Goal: Information Seeking & Learning: Learn about a topic

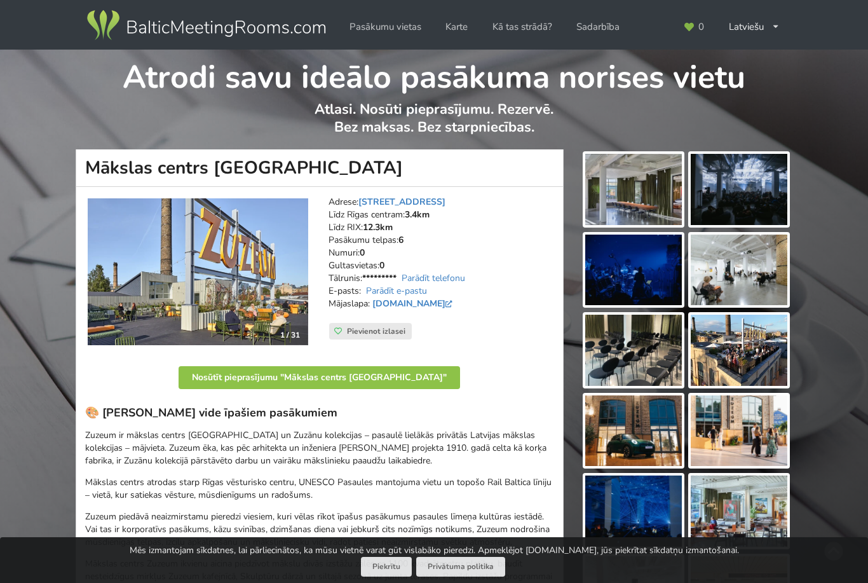
click at [771, 74] on link "Русский" at bounding box center [755, 80] width 67 height 25
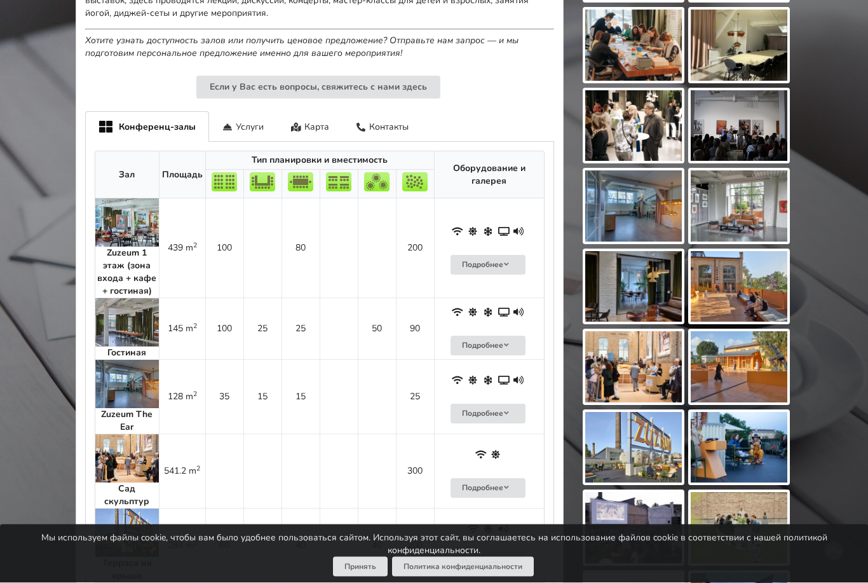
scroll to position [627, 0]
click at [123, 215] on img at bounding box center [127, 222] width 64 height 48
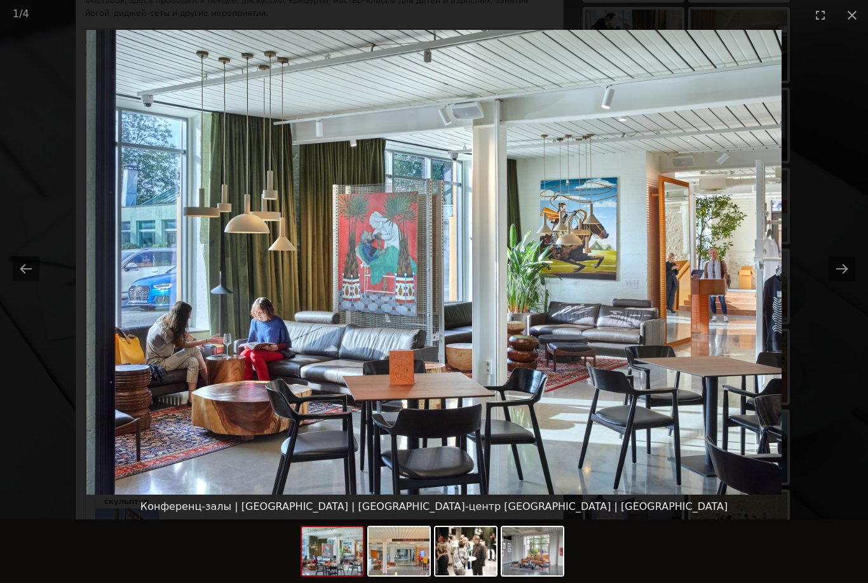
click at [86, 224] on img at bounding box center [434, 262] width 696 height 465
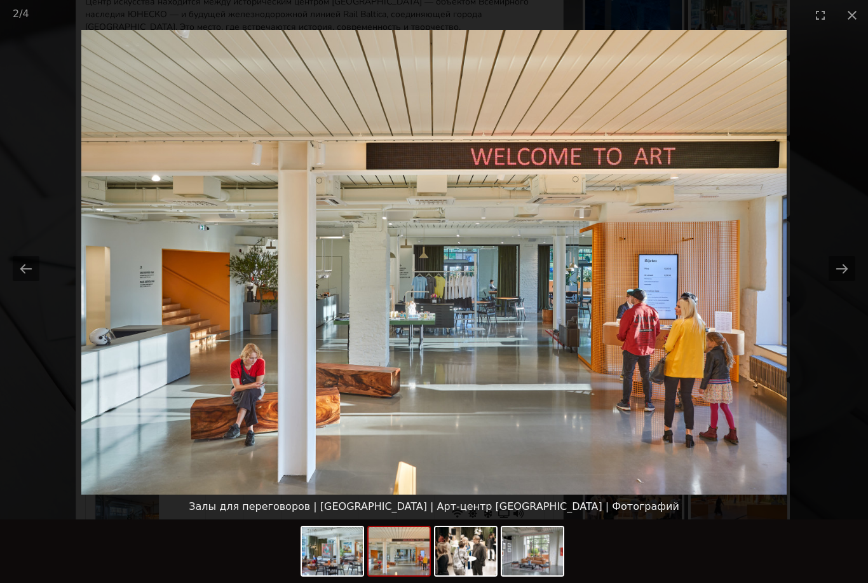
scroll to position [493, 0]
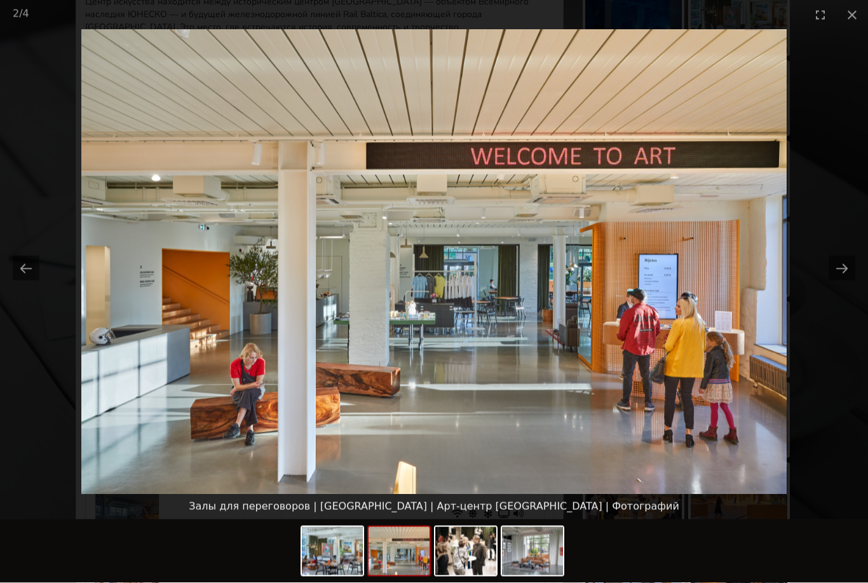
click at [838, 267] on button "Next slide" at bounding box center [842, 268] width 27 height 25
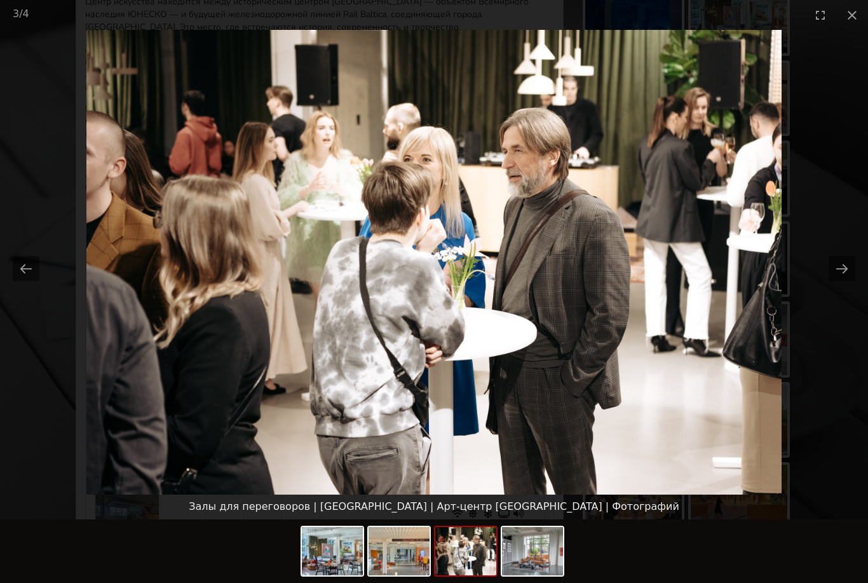
click at [831, 268] on button "Next slide" at bounding box center [842, 268] width 27 height 25
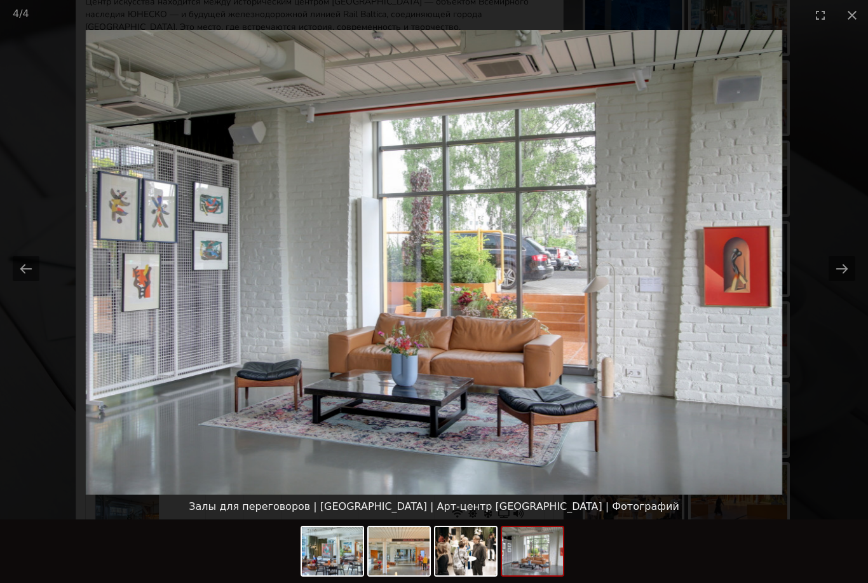
click at [834, 263] on button "Next slide" at bounding box center [842, 268] width 27 height 25
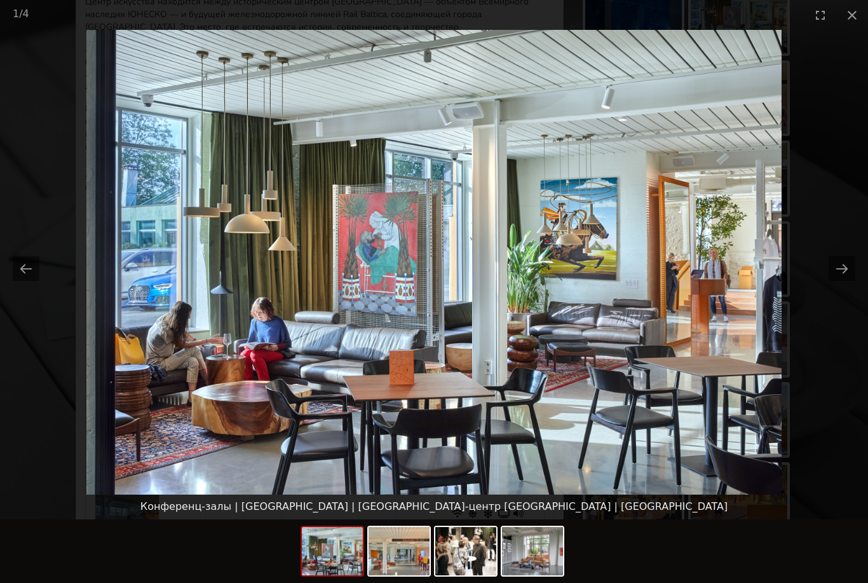
click at [840, 257] on button "Next slide" at bounding box center [842, 268] width 27 height 25
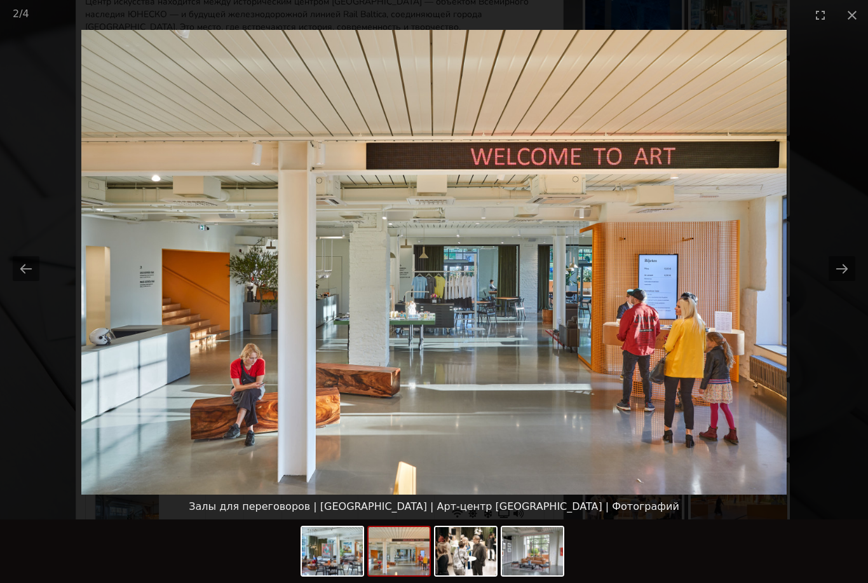
click at [836, 271] on button "Next slide" at bounding box center [842, 268] width 27 height 25
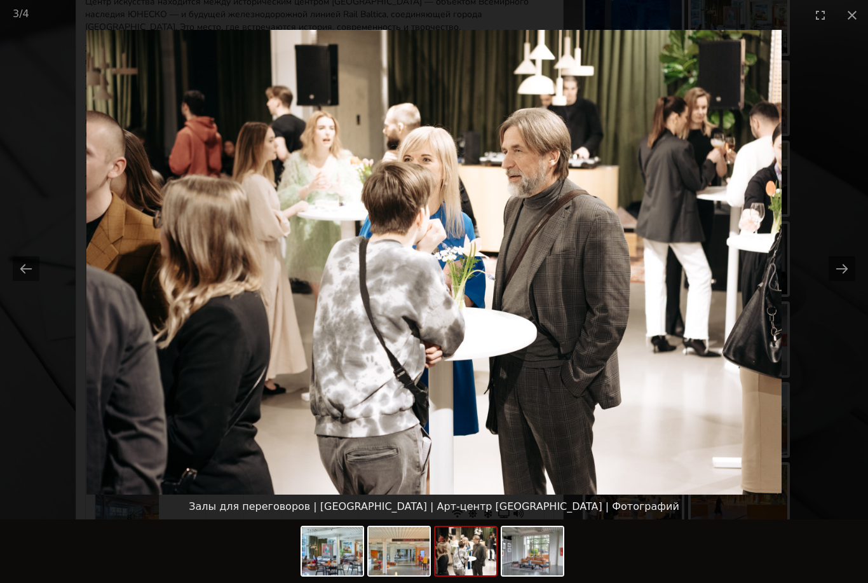
click at [847, 273] on button "Next slide" at bounding box center [842, 268] width 27 height 25
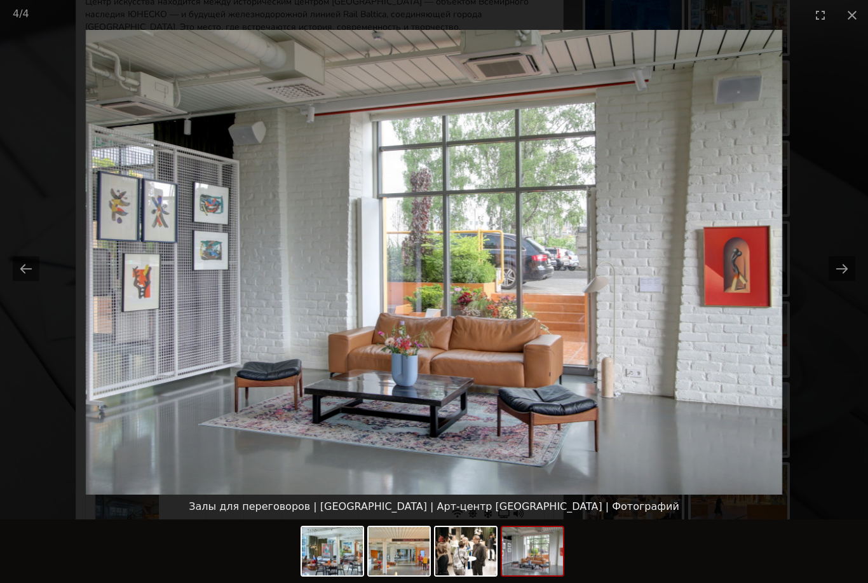
click at [844, 273] on button "Next slide" at bounding box center [842, 268] width 27 height 25
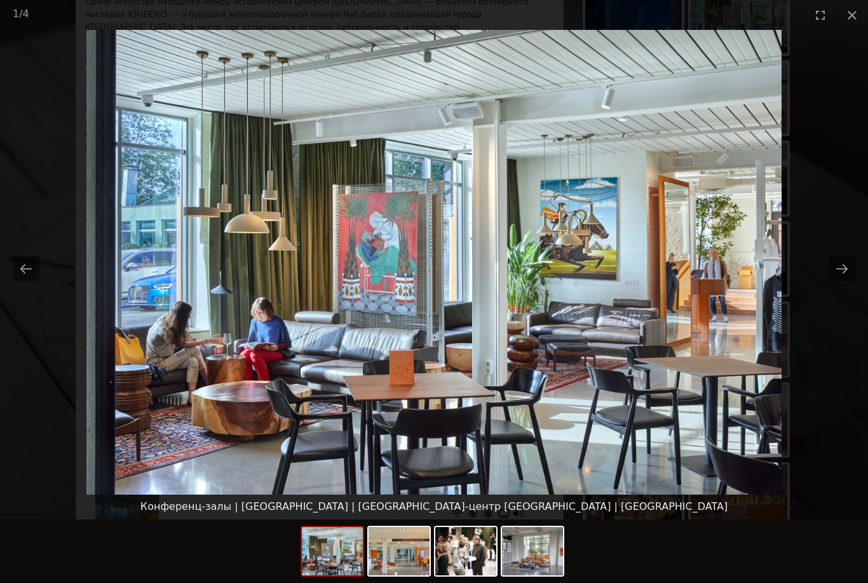
click at [856, 22] on button "Close gallery" at bounding box center [853, 15] width 32 height 30
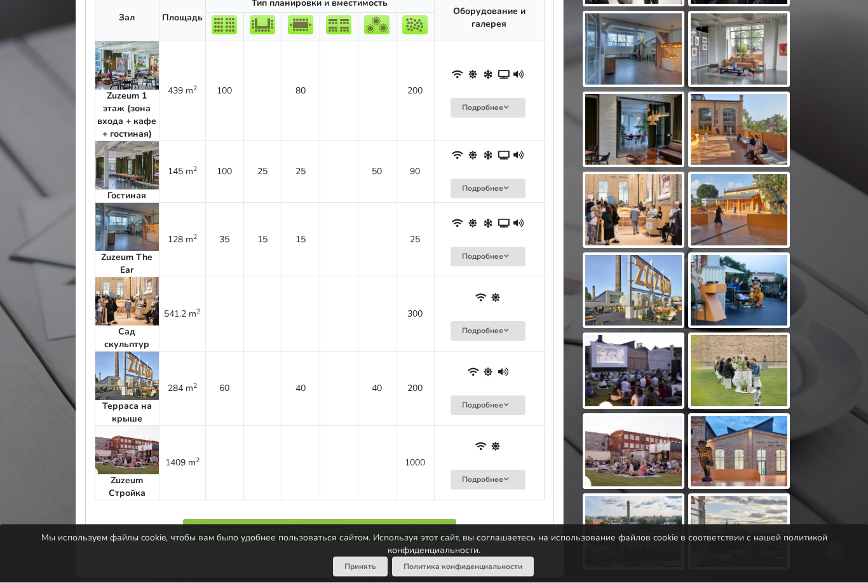
scroll to position [784, 0]
click at [521, 395] on button "Подробнее" at bounding box center [488, 405] width 75 height 20
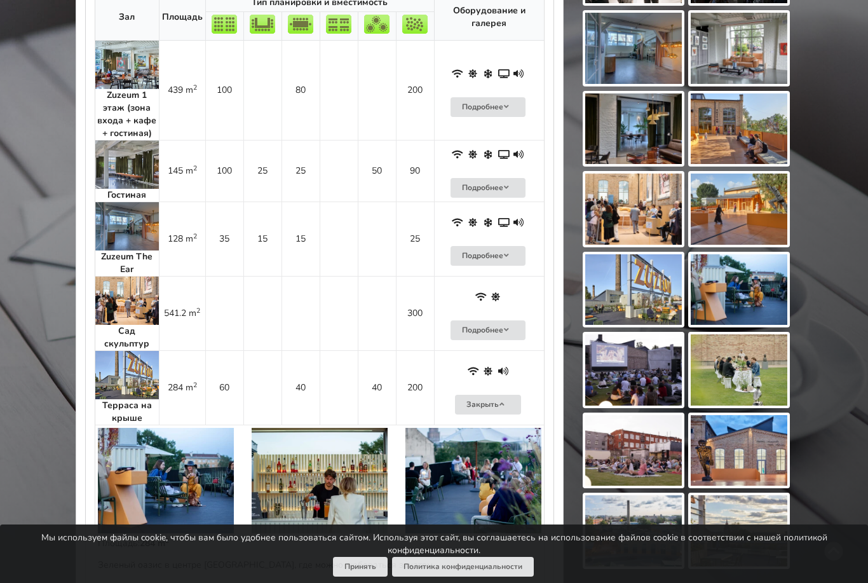
click at [154, 446] on img at bounding box center [166, 481] width 136 height 106
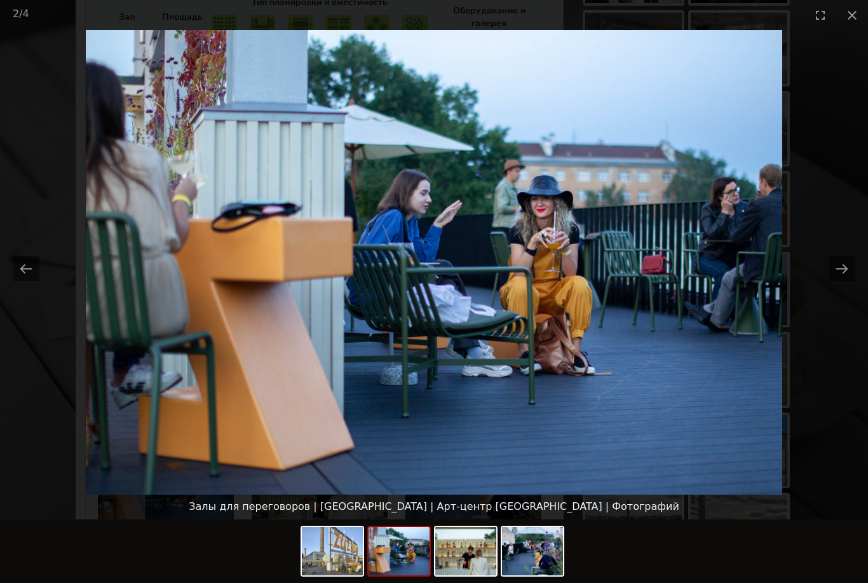
click at [830, 281] on button "Next slide" at bounding box center [842, 268] width 27 height 25
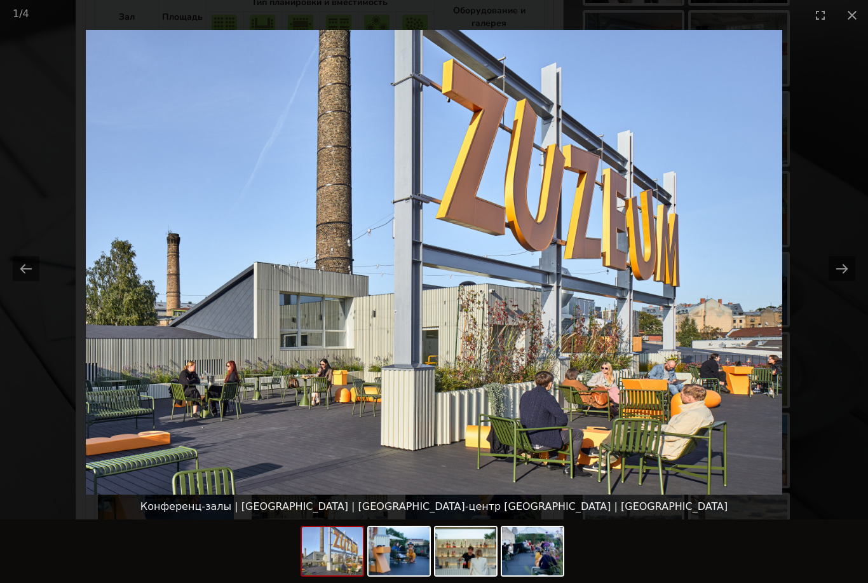
click at [779, 314] on img at bounding box center [434, 262] width 697 height 465
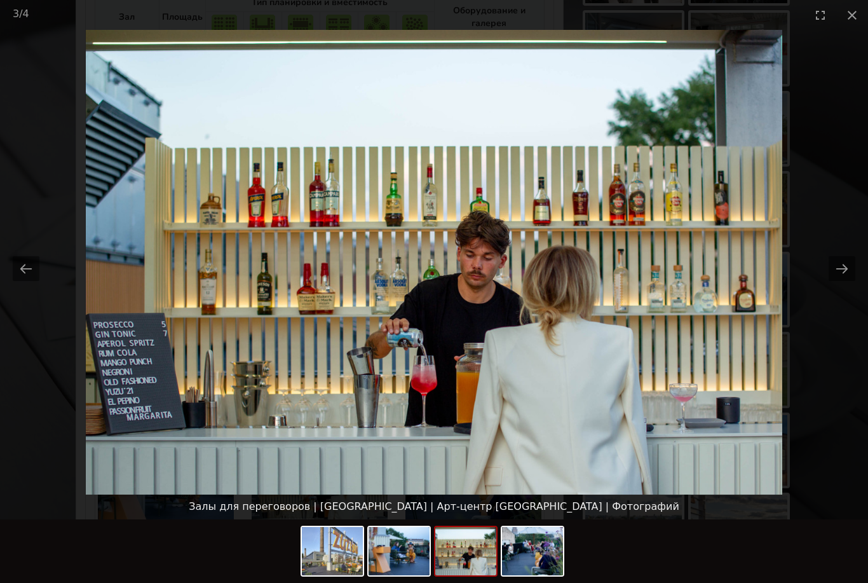
click at [852, 14] on button "Close gallery" at bounding box center [853, 15] width 32 height 30
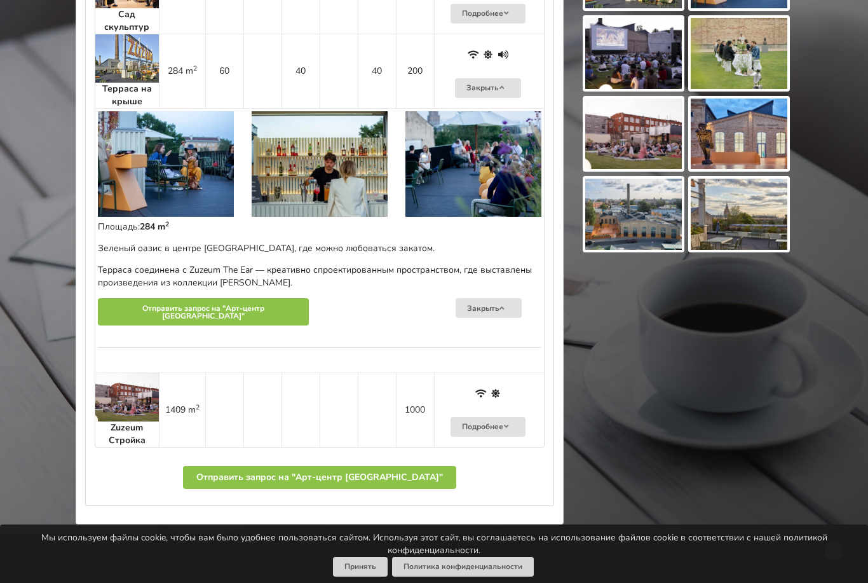
scroll to position [1100, 0]
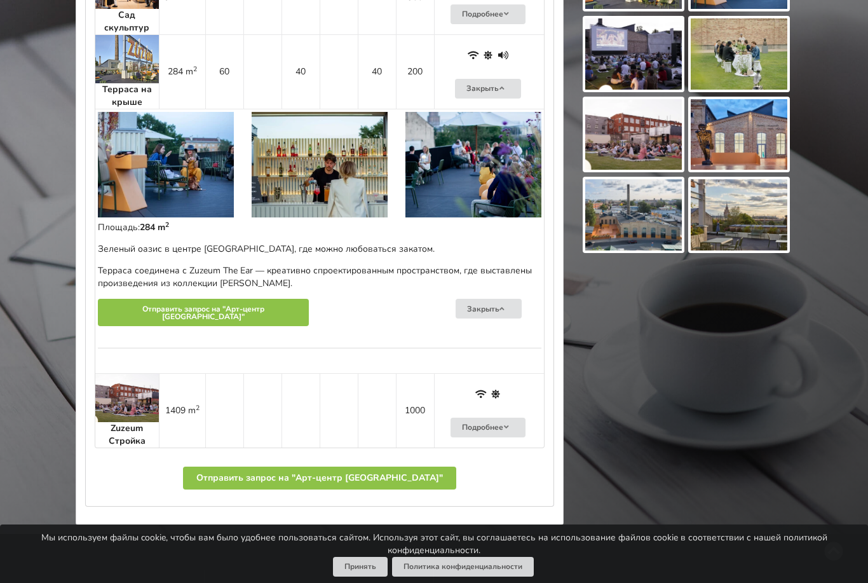
click at [629, 134] on img at bounding box center [633, 134] width 97 height 71
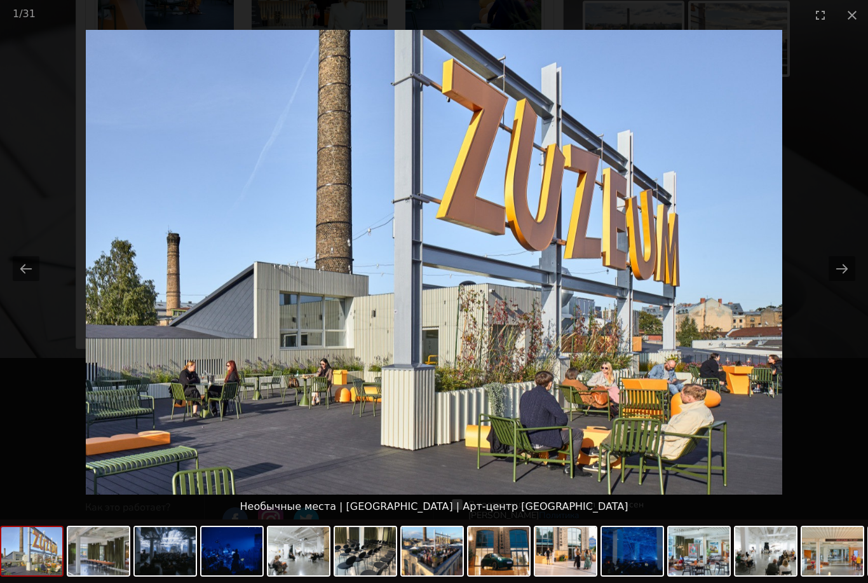
click at [847, 21] on button "Close gallery" at bounding box center [853, 15] width 32 height 30
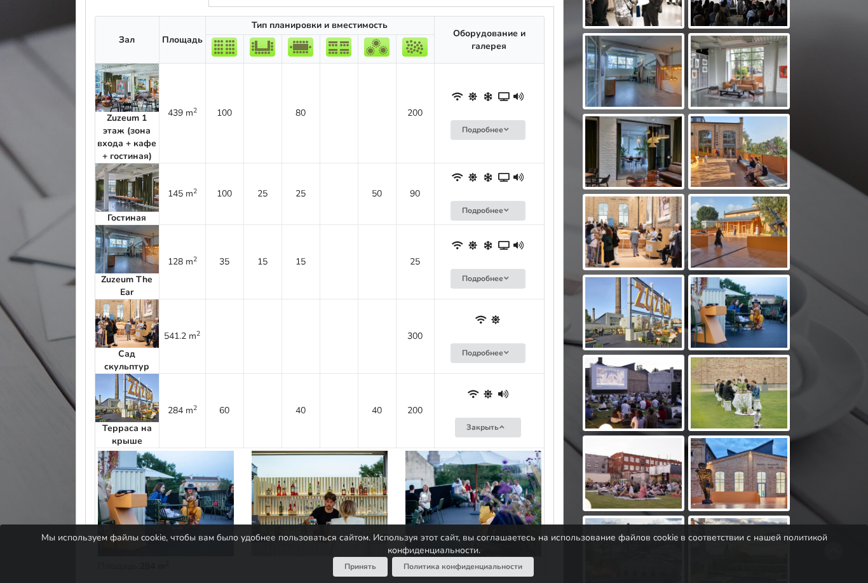
scroll to position [761, 0]
click at [479, 344] on button "Подробнее" at bounding box center [488, 354] width 75 height 20
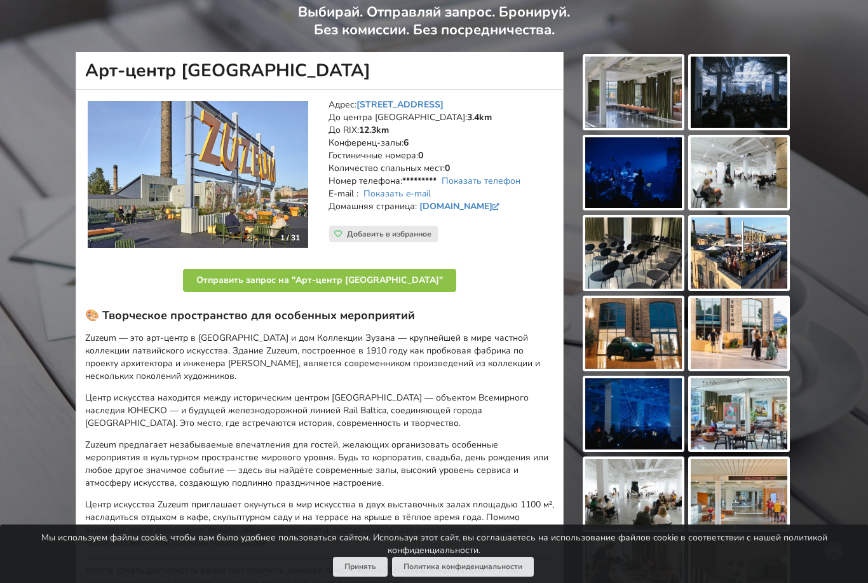
scroll to position [97, 0]
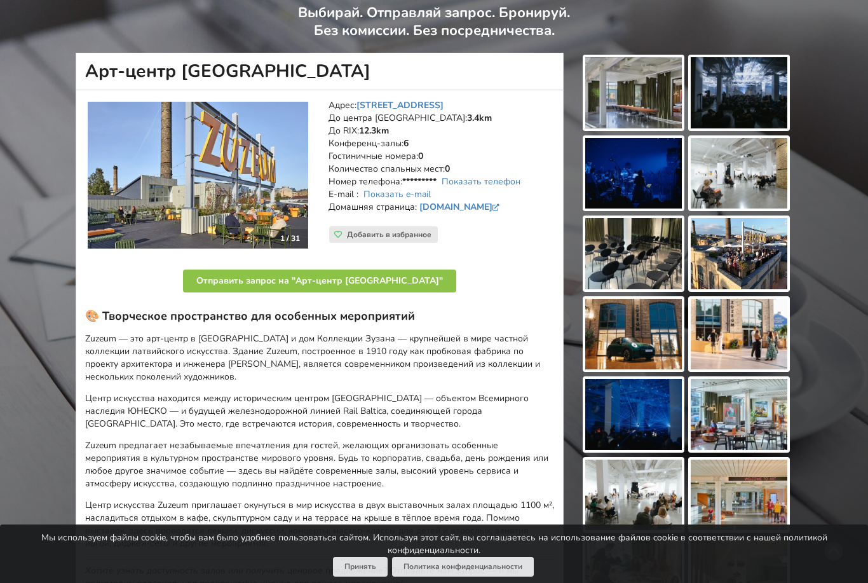
click at [646, 95] on img at bounding box center [633, 92] width 97 height 71
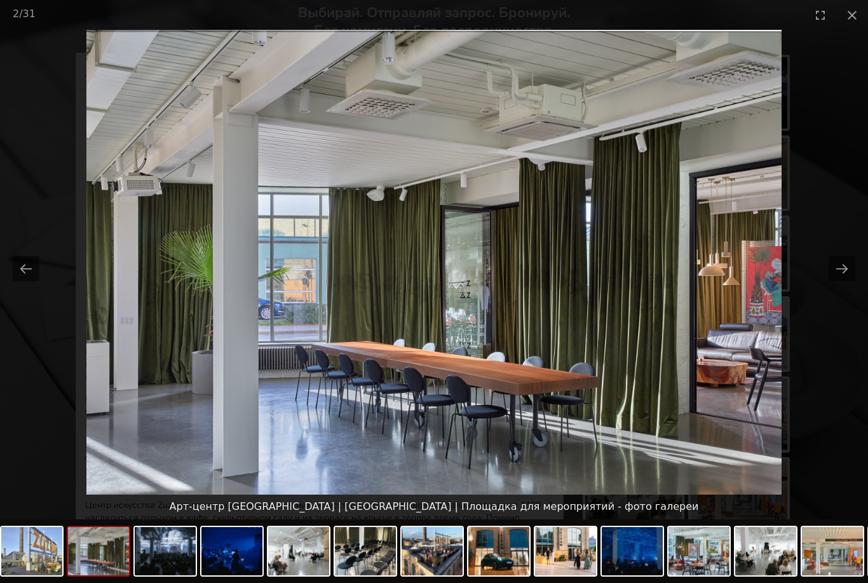
click at [848, 260] on button "Next slide" at bounding box center [842, 268] width 27 height 25
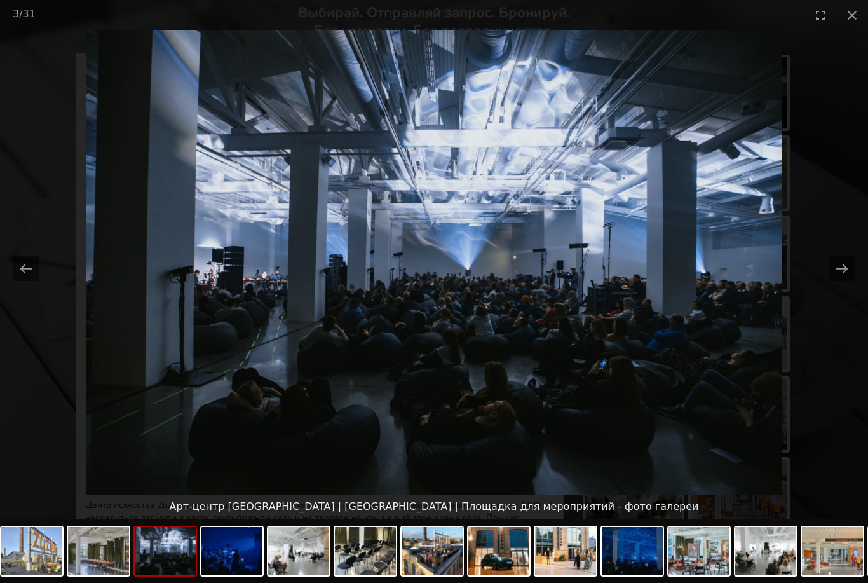
click at [835, 266] on button "Next slide" at bounding box center [842, 268] width 27 height 25
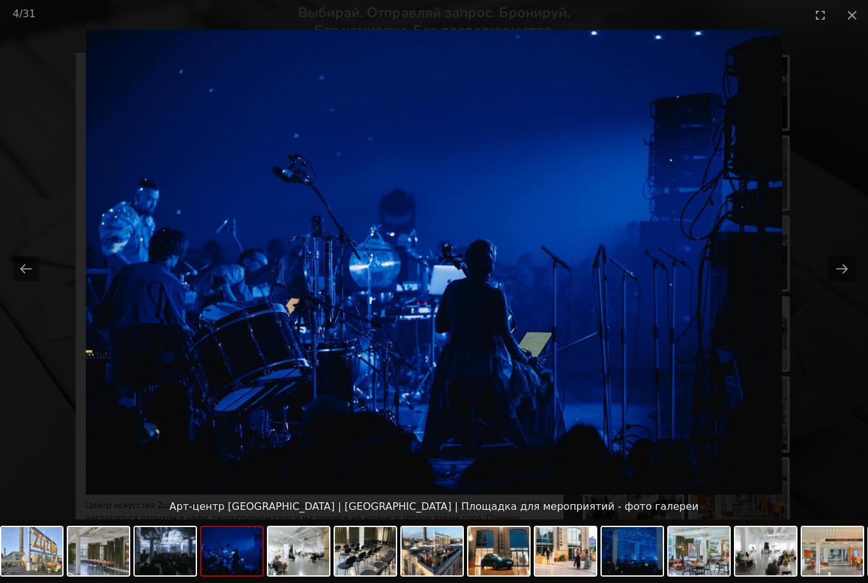
click at [835, 286] on picture at bounding box center [434, 262] width 868 height 465
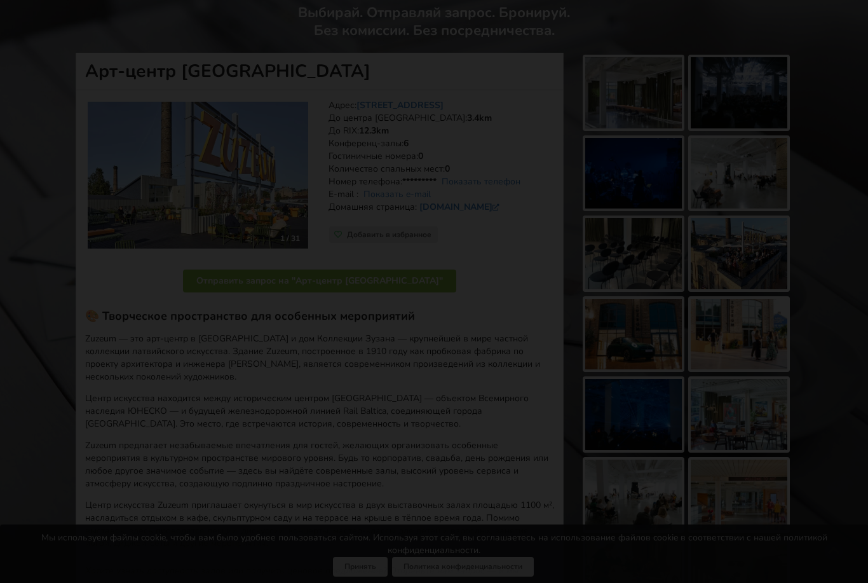
scroll to position [0, 0]
click at [840, 271] on button "Next slide" at bounding box center [842, 268] width 27 height 25
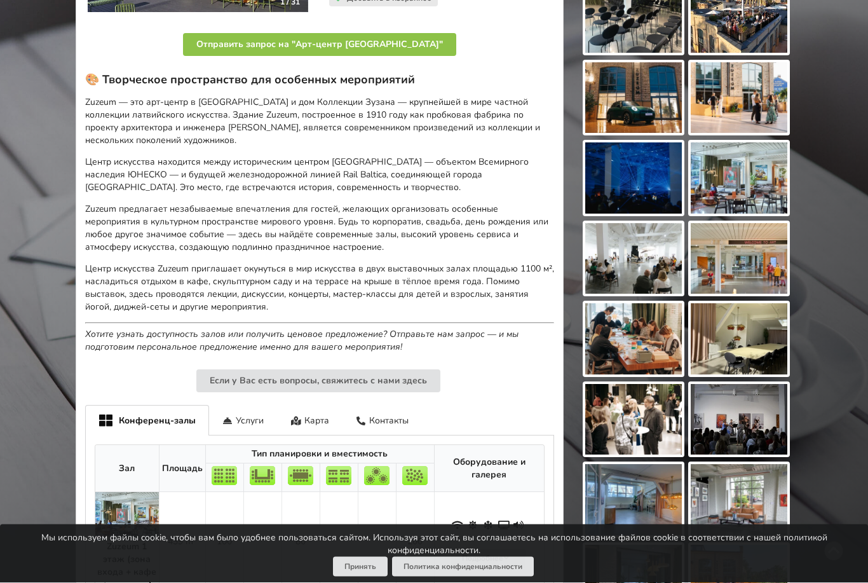
scroll to position [333, 0]
click at [772, 253] on img at bounding box center [739, 258] width 97 height 71
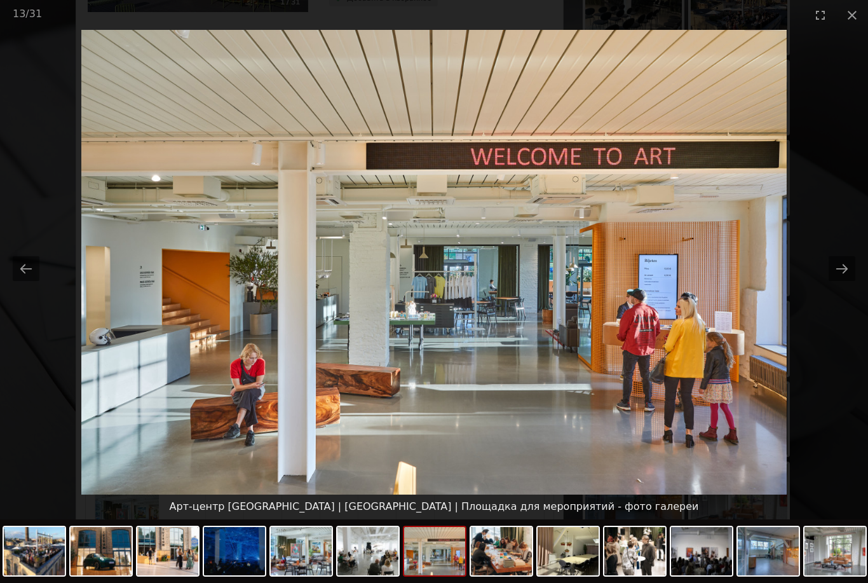
click at [850, 281] on button "Next slide" at bounding box center [842, 268] width 27 height 25
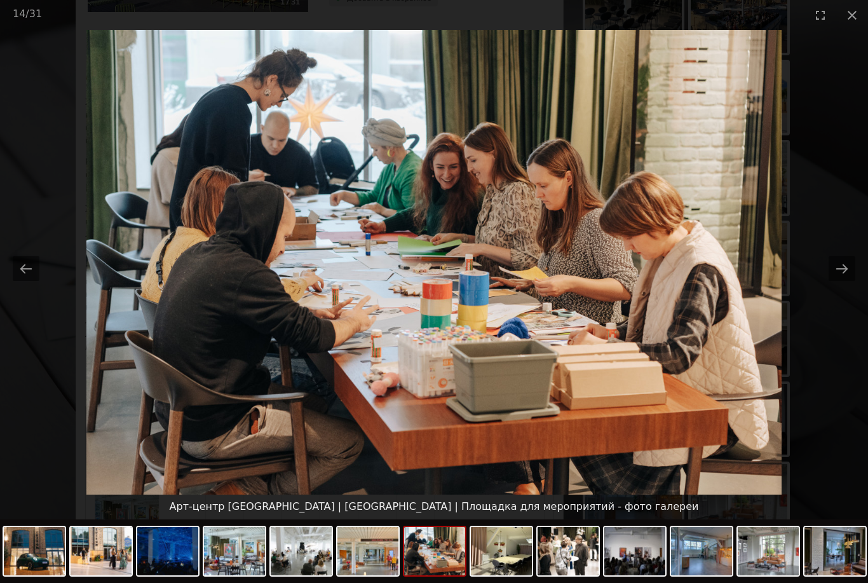
click at [854, 303] on picture at bounding box center [434, 262] width 868 height 465
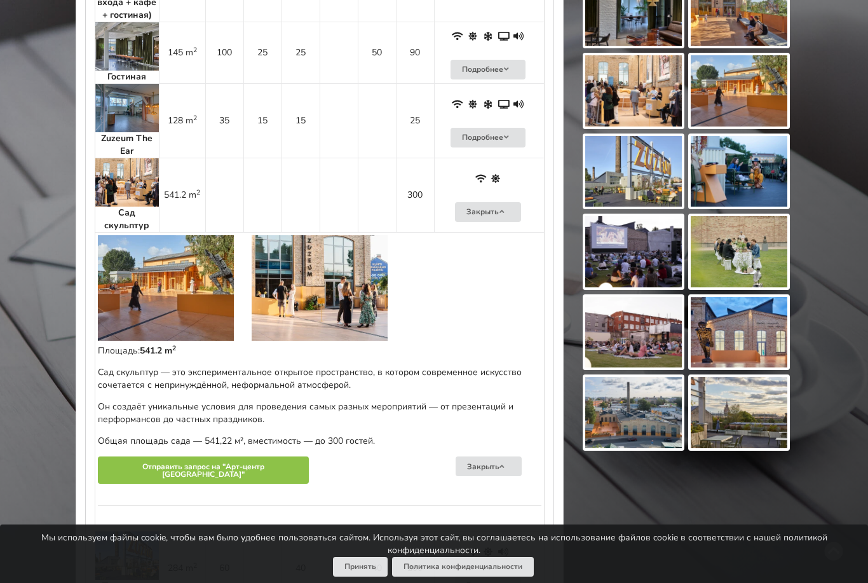
scroll to position [899, 0]
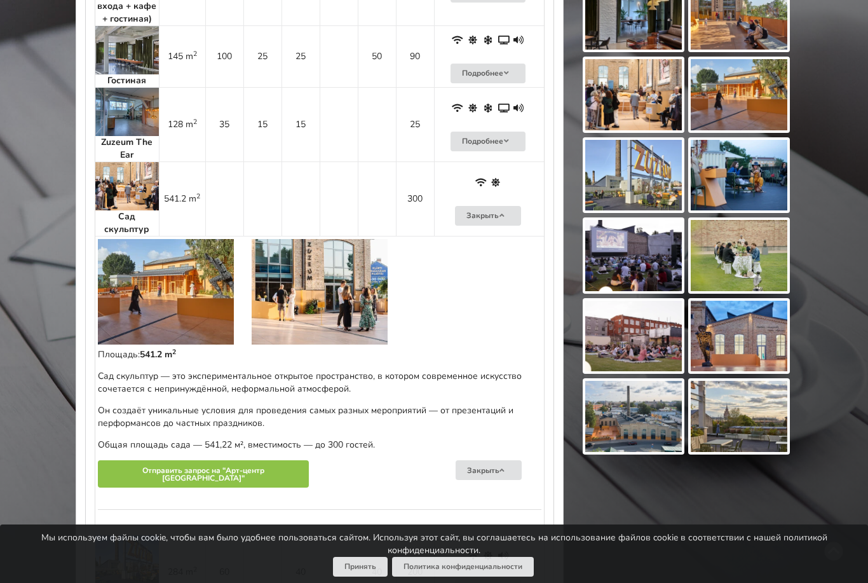
click at [766, 264] on img at bounding box center [739, 255] width 97 height 71
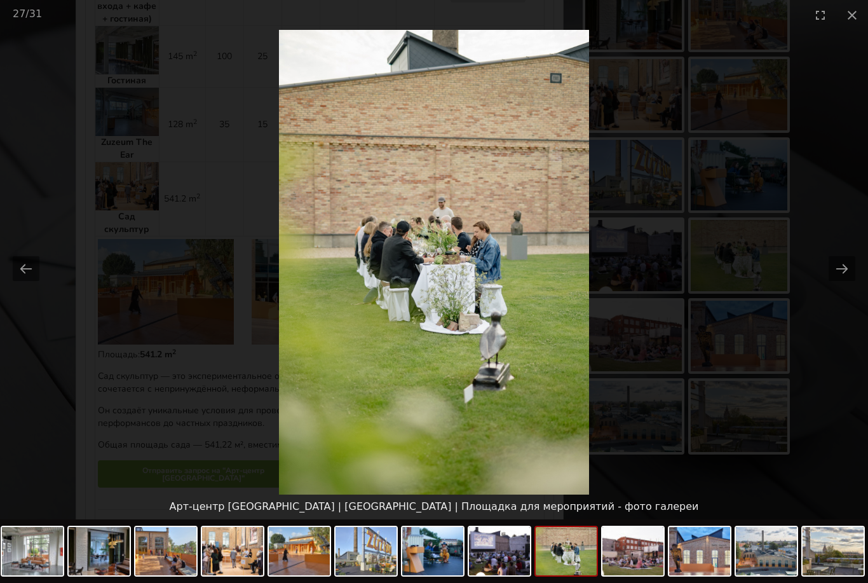
scroll to position [893, 0]
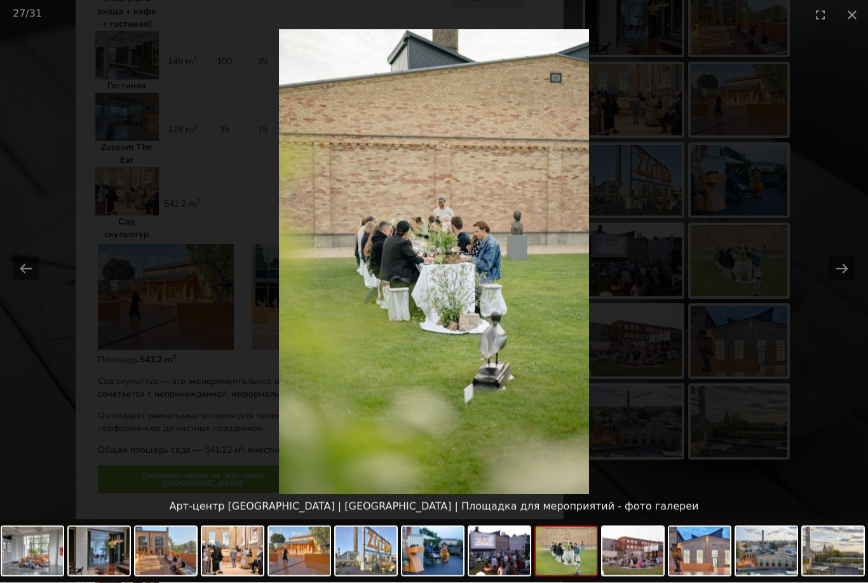
click at [831, 278] on picture at bounding box center [434, 262] width 868 height 465
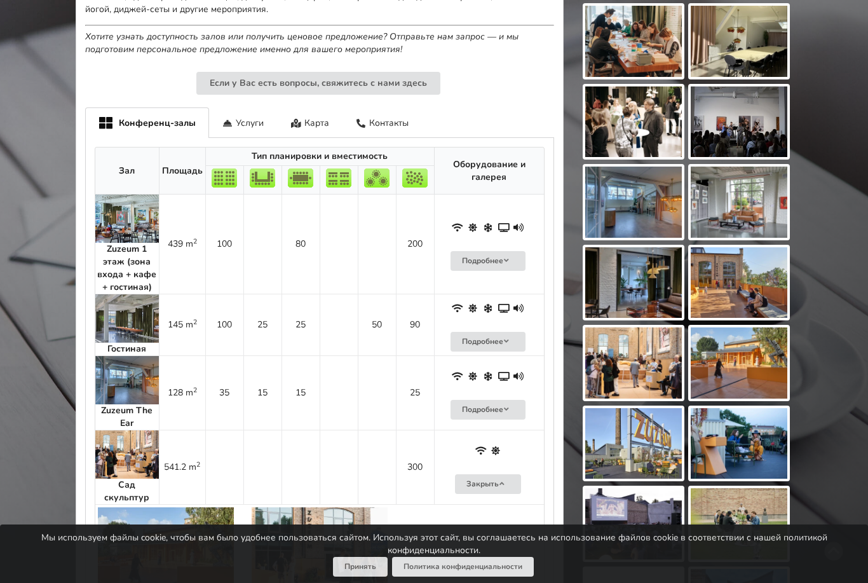
scroll to position [630, 0]
click at [135, 219] on img at bounding box center [127, 219] width 64 height 48
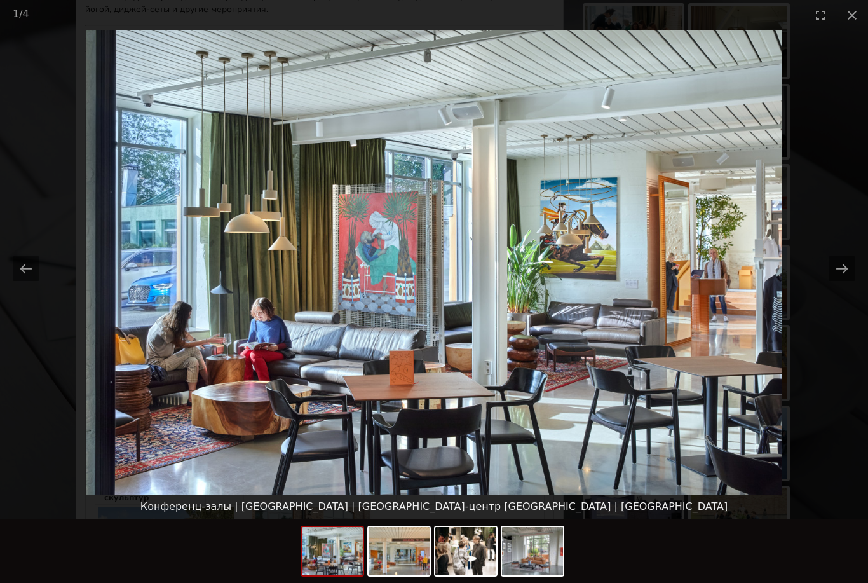
click at [840, 256] on button "Next slide" at bounding box center [842, 268] width 27 height 25
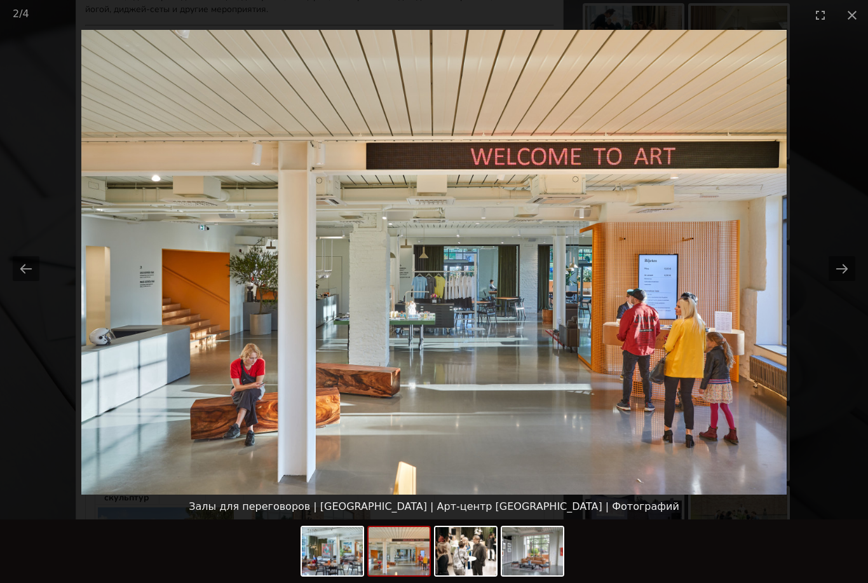
click at [842, 265] on button "Next slide" at bounding box center [842, 268] width 27 height 25
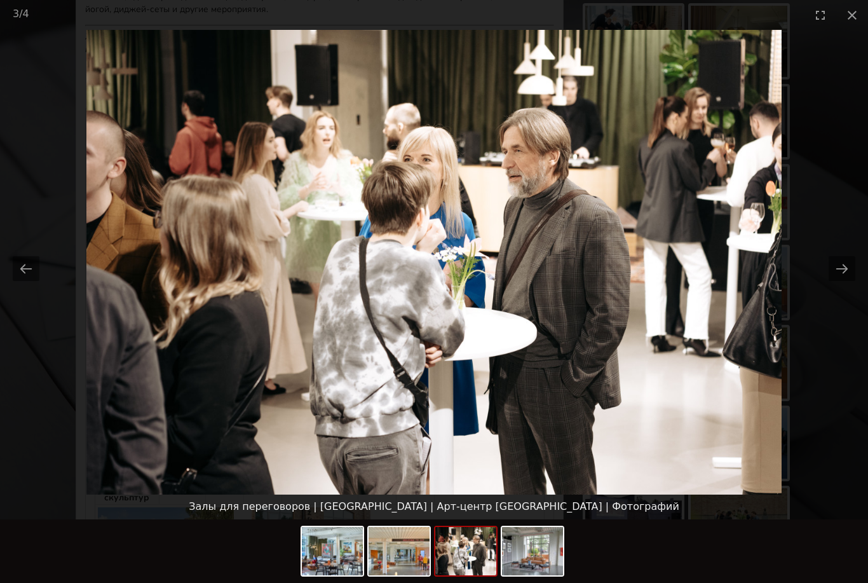
click at [838, 250] on picture at bounding box center [434, 262] width 868 height 465
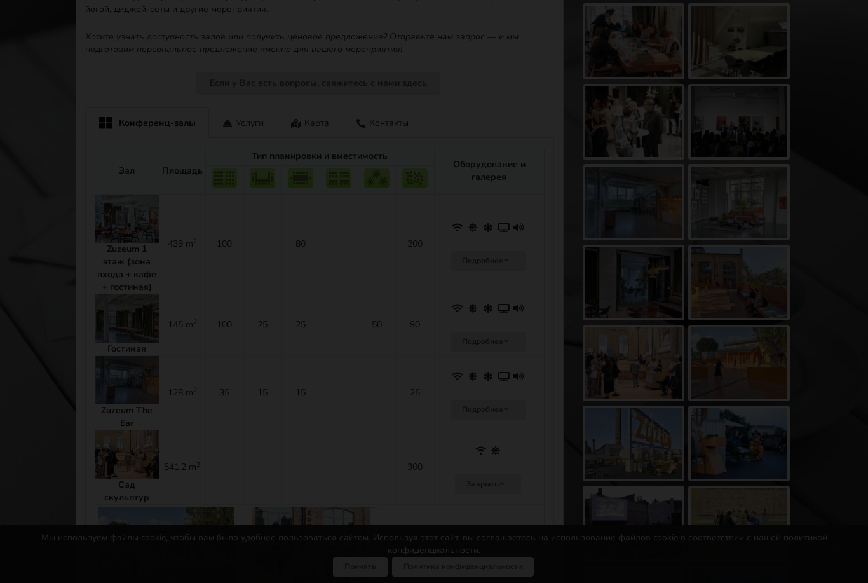
scroll to position [0, 0]
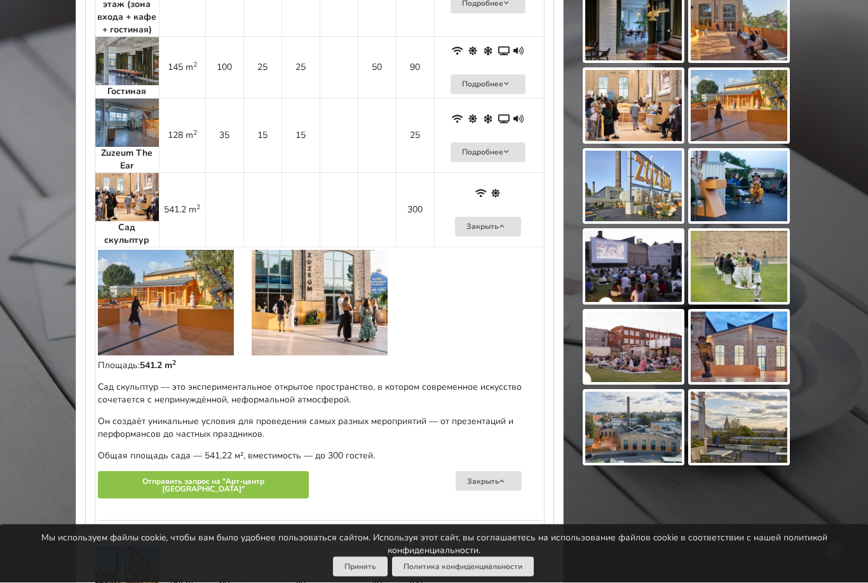
click at [667, 439] on img at bounding box center [633, 427] width 97 height 71
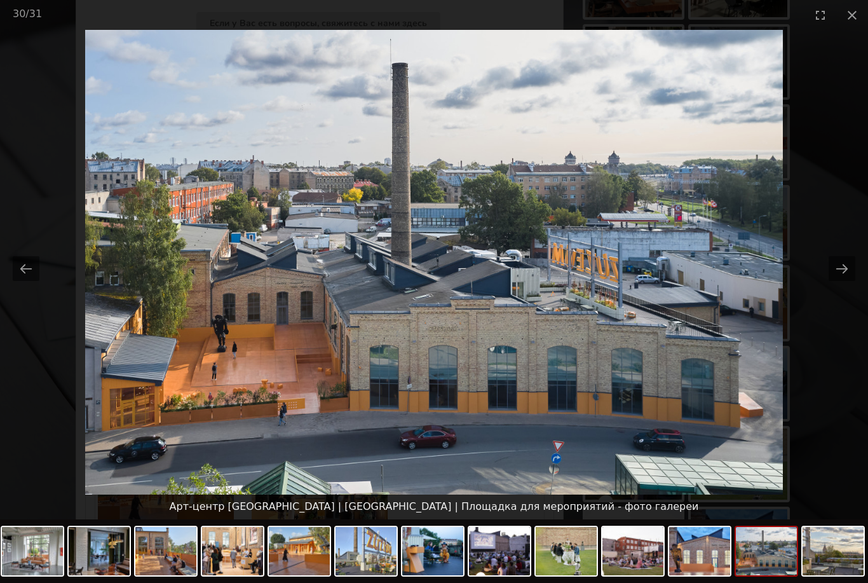
scroll to position [689, 0]
click at [846, 268] on button "Next slide" at bounding box center [842, 268] width 27 height 25
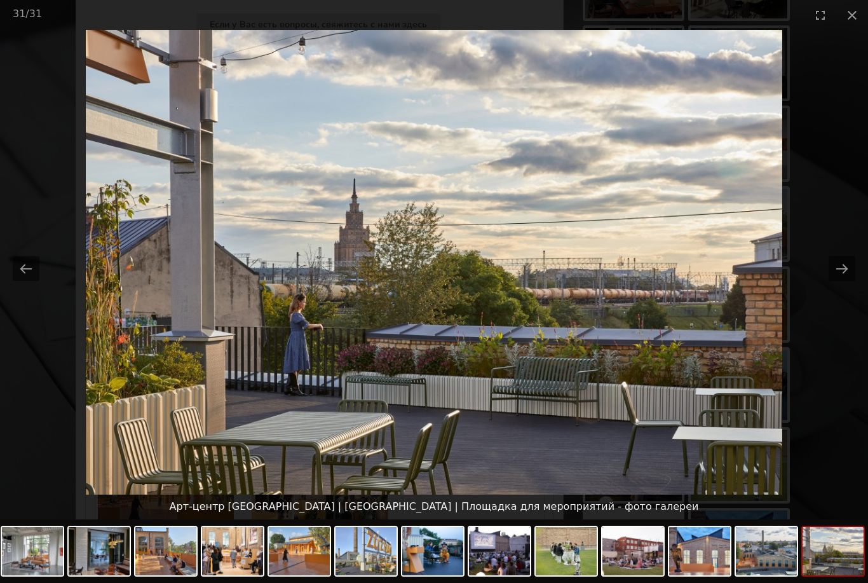
click at [848, 279] on button "Next slide" at bounding box center [842, 268] width 27 height 25
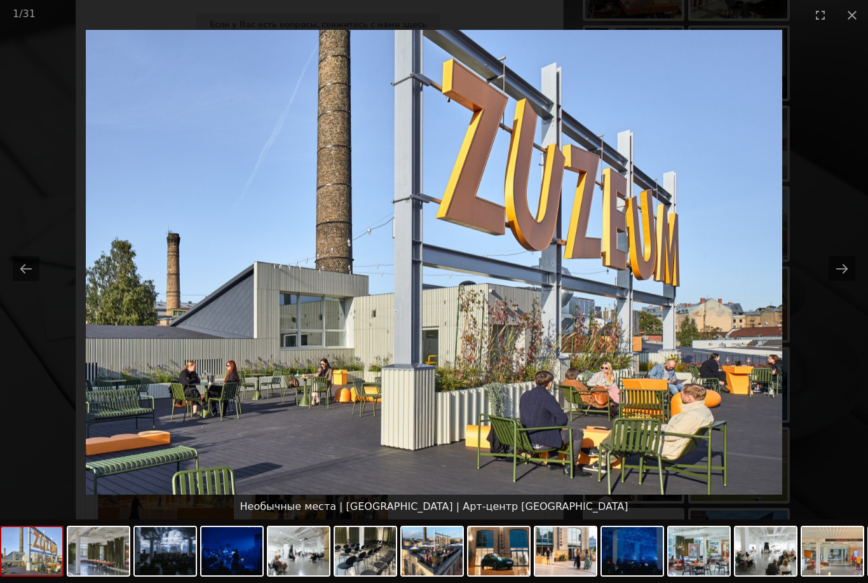
click at [851, 15] on button "Close gallery" at bounding box center [853, 15] width 32 height 30
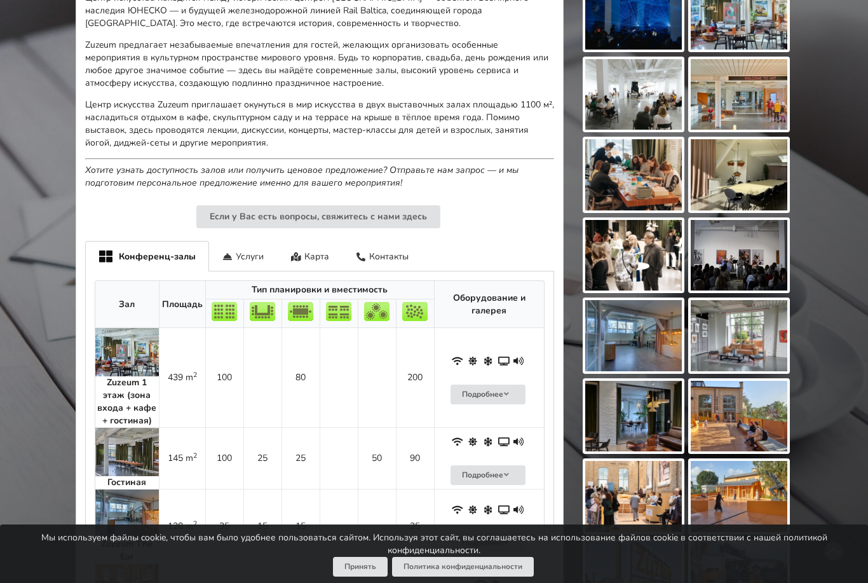
scroll to position [496, 0]
click at [250, 242] on div "Услуги" at bounding box center [243, 257] width 69 height 30
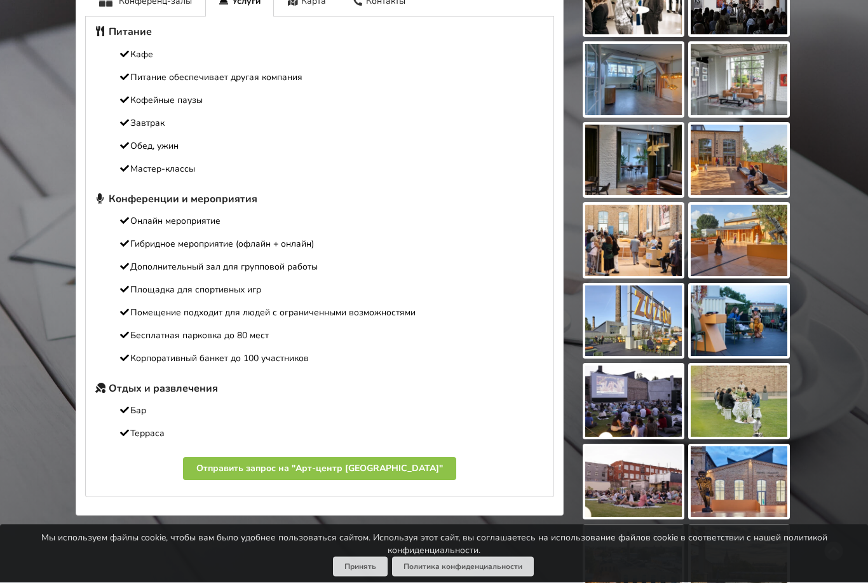
scroll to position [752, 0]
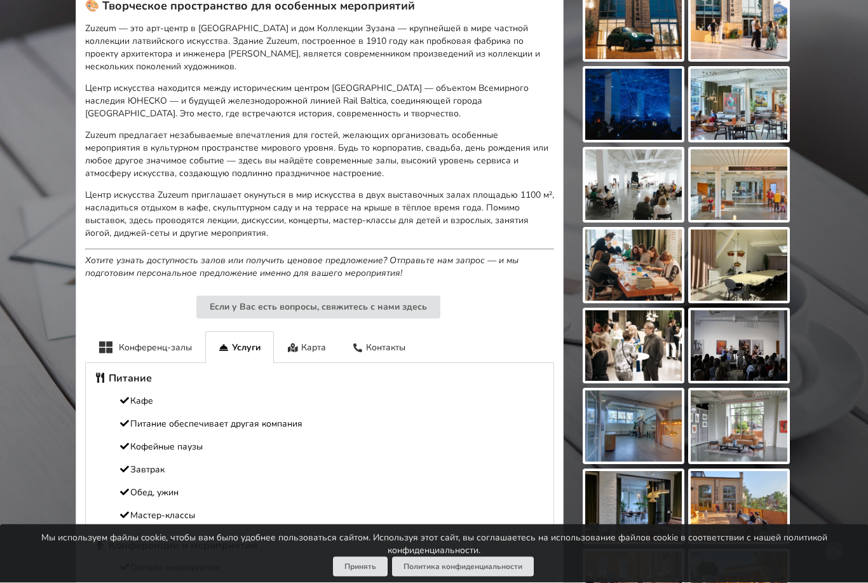
click at [310, 336] on div "Карта" at bounding box center [306, 347] width 65 height 31
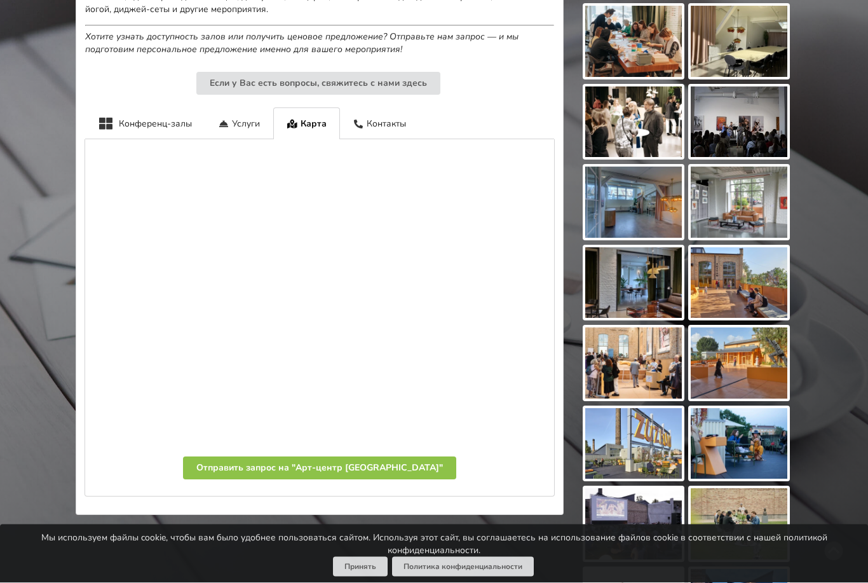
scroll to position [631, 0]
